Goal: Task Accomplishment & Management: Complete application form

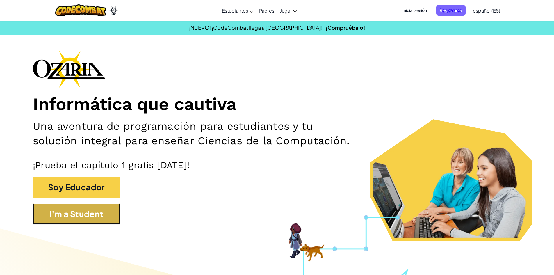
click at [99, 216] on button "I'm a Student" at bounding box center [76, 213] width 87 height 21
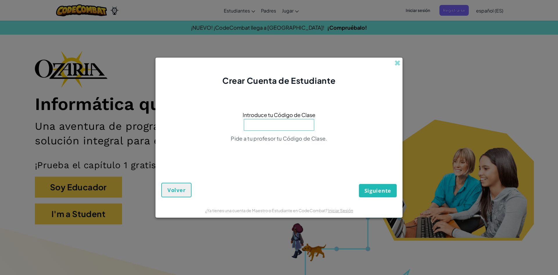
click at [294, 126] on input at bounding box center [279, 125] width 70 height 12
click at [286, 126] on input at bounding box center [279, 125] width 70 height 12
type input "R"
type input "RidePlaneFloor"
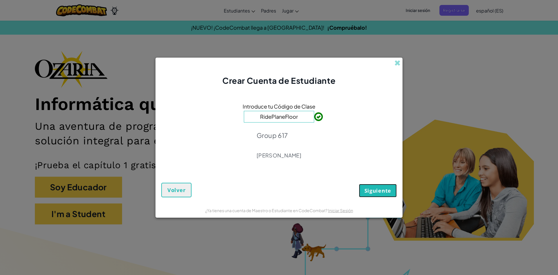
click at [372, 188] on span "Siguiente" at bounding box center [377, 190] width 27 height 7
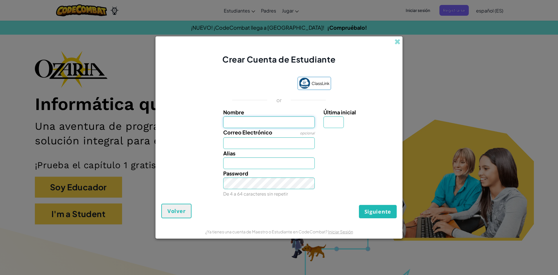
click at [293, 127] on input "Nombre" at bounding box center [269, 122] width 92 height 12
type input "[PERSON_NAME]"
click at [276, 150] on div "[PERSON_NAME]" at bounding box center [269, 159] width 101 height 20
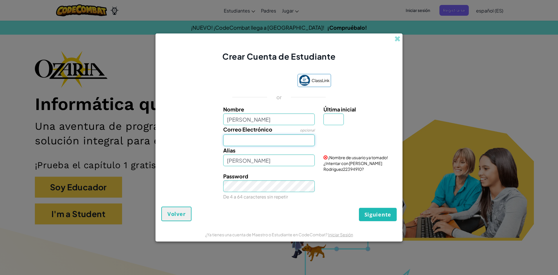
click at [282, 141] on input "Correo Electrónico" at bounding box center [269, 140] width 92 height 12
type input "[PERSON_NAME][DOMAIN_NAME][EMAIL_ADDRESS][DOMAIN_NAME]"
click at [277, 162] on input "[PERSON_NAME]" at bounding box center [269, 160] width 92 height 12
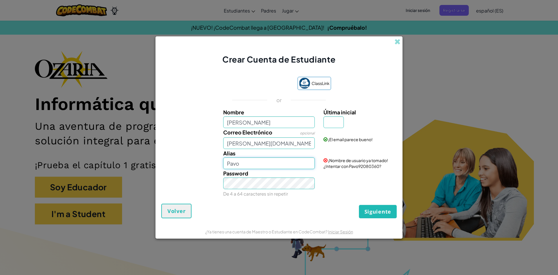
click at [286, 166] on input "Pavo" at bounding box center [269, 163] width 92 height 12
click at [330, 124] on input "Última inicial" at bounding box center [333, 122] width 20 height 12
click at [335, 124] on input "Última inicial" at bounding box center [333, 122] width 20 height 12
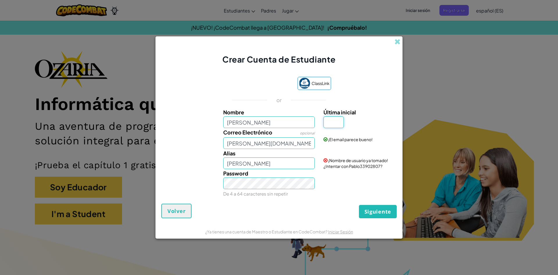
click at [335, 124] on input "Última inicial" at bounding box center [333, 122] width 20 height 12
click at [340, 119] on input "Última inicial" at bounding box center [333, 122] width 20 height 12
click at [357, 122] on div "Última inicial" at bounding box center [359, 118] width 72 height 20
click at [279, 166] on input "[PERSON_NAME]" at bounding box center [269, 163] width 92 height 12
type input "Pablo151093"
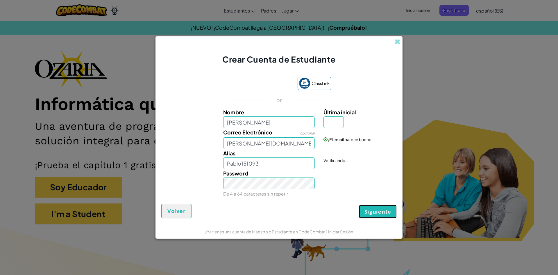
click at [368, 210] on span "Siguiente" at bounding box center [377, 211] width 27 height 7
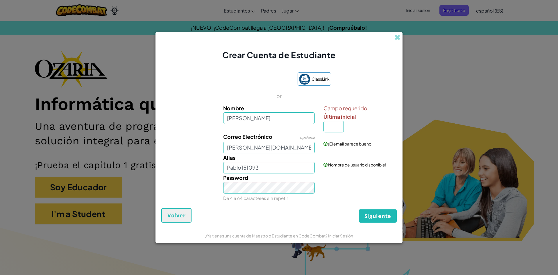
click at [338, 133] on div "¡El email parece bueno!" at bounding box center [359, 139] width 81 height 14
click at [335, 130] on input "Última inicial" at bounding box center [333, 127] width 20 height 12
type input "Z"
type input "o"
type input "[PERSON_NAME]"
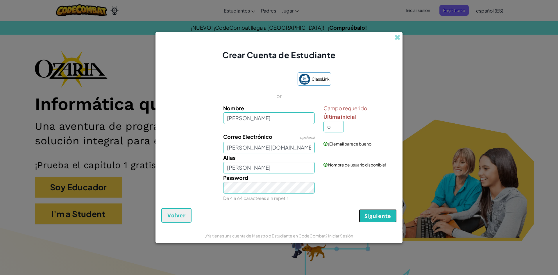
click at [377, 218] on span "Siguiente" at bounding box center [377, 215] width 27 height 7
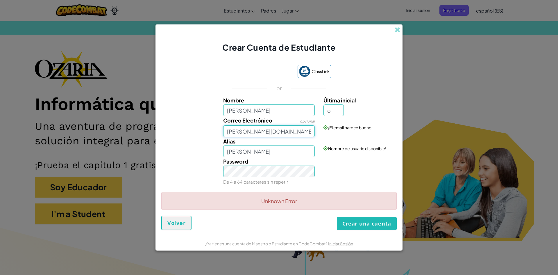
drag, startPoint x: 295, startPoint y: 132, endPoint x: 149, endPoint y: 142, distance: 147.1
click at [149, 142] on div "Crear Cuenta de Estudiante ClassLink or Nombre [PERSON_NAME] Última inicial o C…" at bounding box center [279, 137] width 558 height 275
type input "[EMAIL_ADDRESS][DOMAIN_NAME]"
click at [178, 227] on button "Volver" at bounding box center [176, 222] width 30 height 15
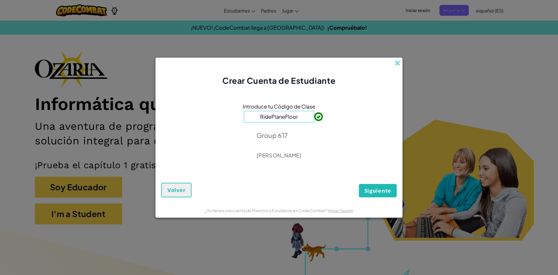
click at [356, 111] on div "Introduce tu Código de Clase RidePlaneFloor Group 617 [PERSON_NAME]" at bounding box center [278, 132] width 235 height 81
click at [397, 62] on span at bounding box center [397, 63] width 6 height 6
